Goal: Browse casually

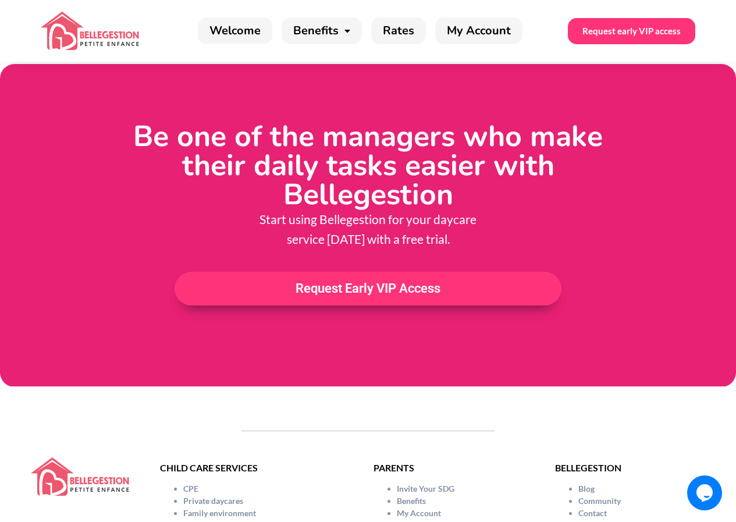
scroll to position [2382, 0]
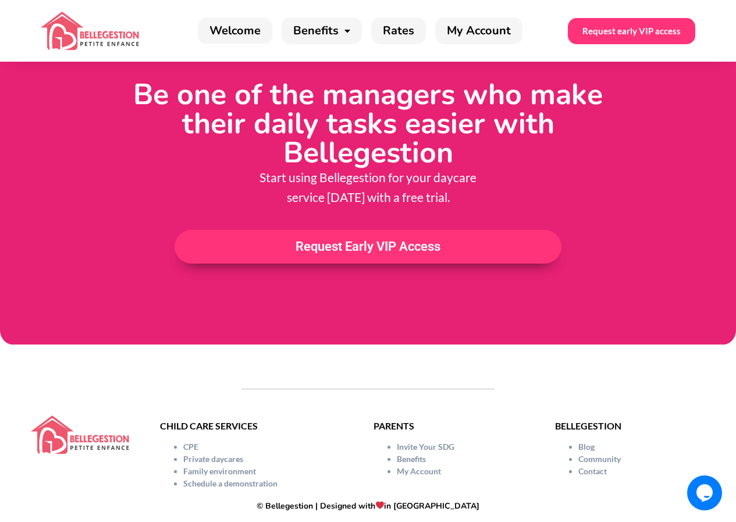
click at [145, 409] on div at bounding box center [80, 451] width 148 height 85
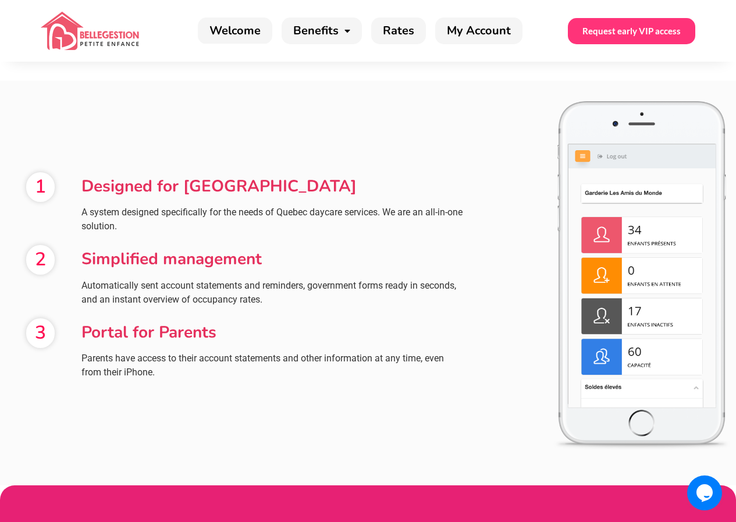
scroll to position [1977, 0]
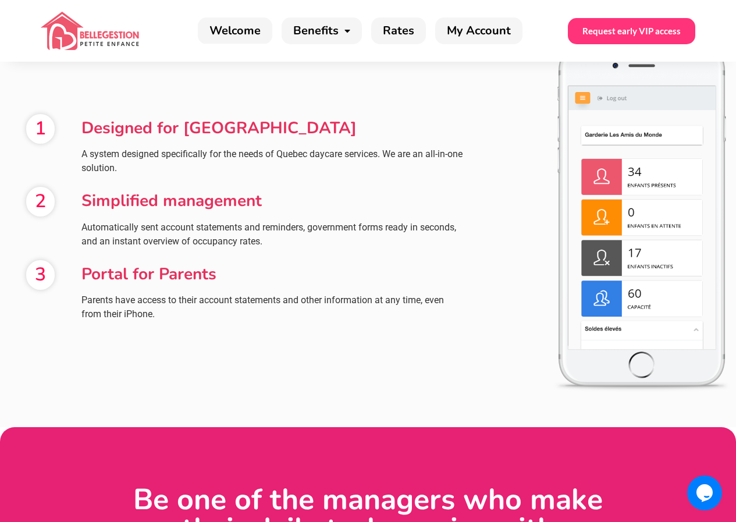
click at [473, 99] on div "1 Designed for [GEOGRAPHIC_DATA] A system designed specifically for the needs o…" at bounding box center [238, 217] width 476 height 361
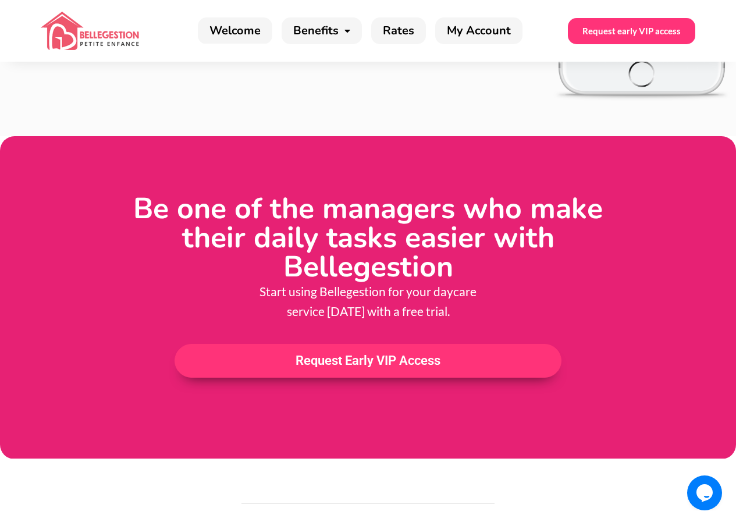
scroll to position [2382, 0]
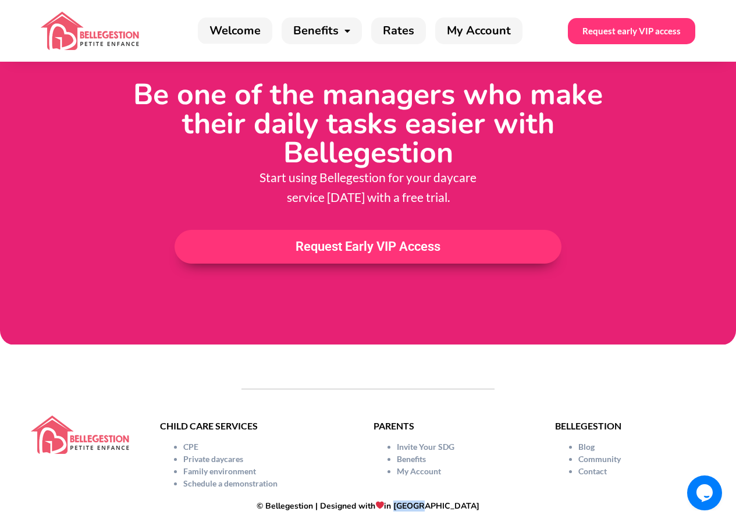
drag, startPoint x: 424, startPoint y: 476, endPoint x: 454, endPoint y: 475, distance: 30.2
click at [454, 501] on h2 "© Bellegestion | Designed with in [GEOGRAPHIC_DATA]" at bounding box center [368, 505] width 724 height 9
copy font "[GEOGRAPHIC_DATA]"
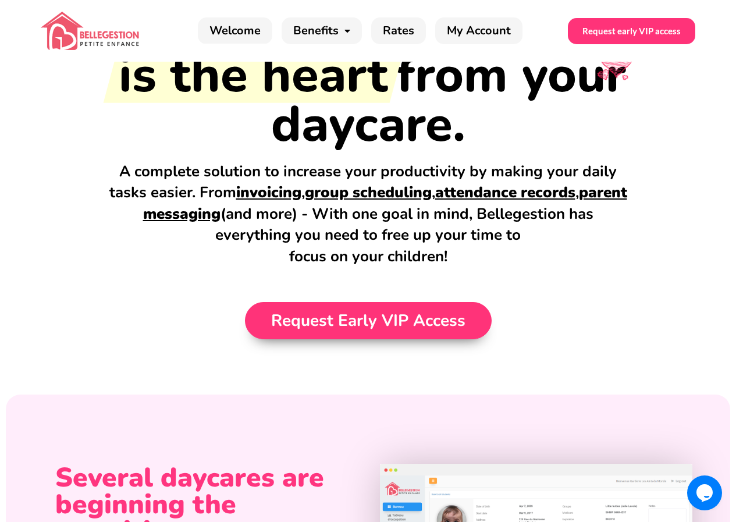
scroll to position [0, 0]
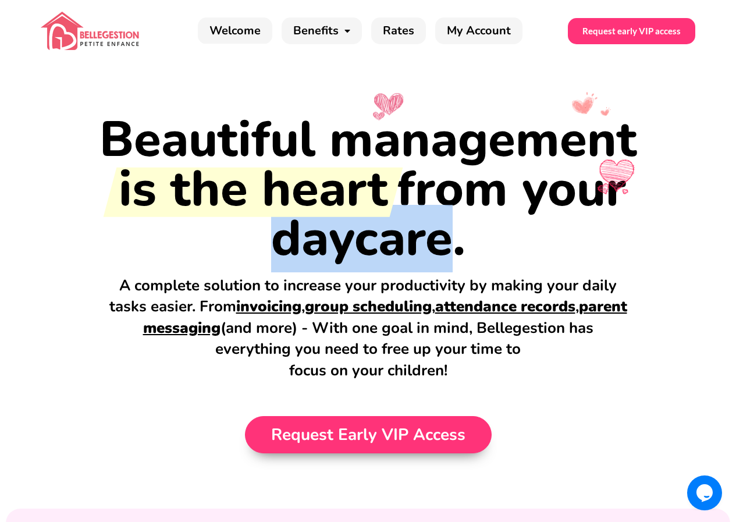
drag, startPoint x: 274, startPoint y: 217, endPoint x: 443, endPoint y: 206, distance: 169.0
click at [443, 206] on font "from your daycare." at bounding box center [448, 213] width 355 height 117
copy font "daycare"
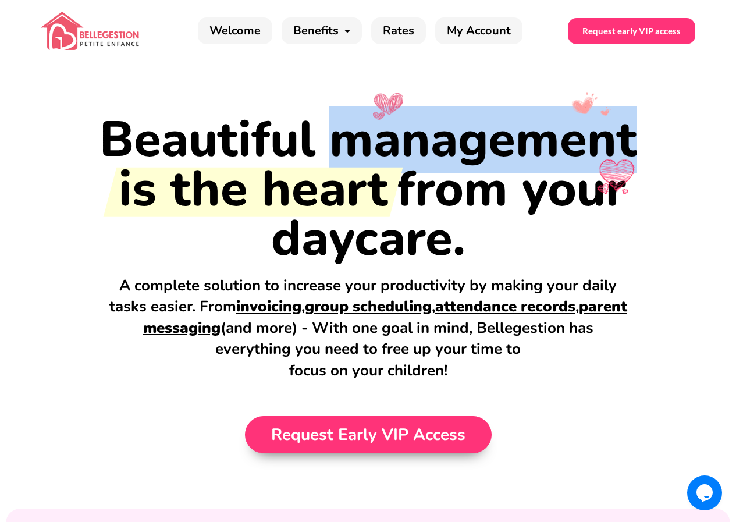
drag, startPoint x: 328, startPoint y: 118, endPoint x: 655, endPoint y: 108, distance: 327.6
click at [655, 115] on h1 "Beautiful management is the heart from your daycare." at bounding box center [368, 189] width 686 height 148
copy font "management"
